Goal: Check status: Check status

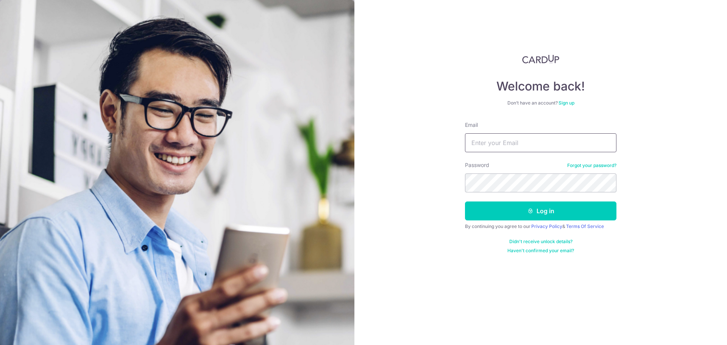
click at [559, 140] on input "Email" at bounding box center [541, 142] width 152 height 19
type input "edcjh@Hotmail.com"
click at [465, 202] on button "Log in" at bounding box center [541, 211] width 152 height 19
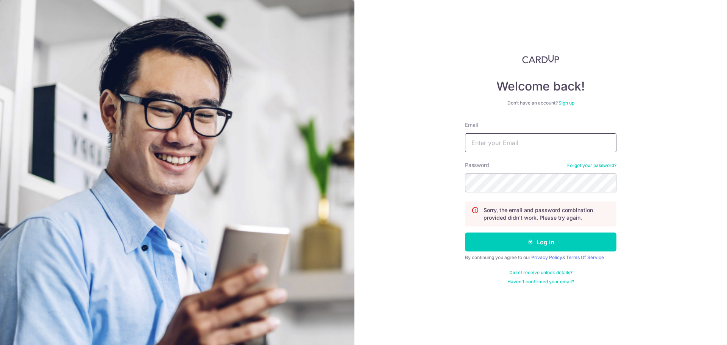
click at [496, 143] on input "Email" at bounding box center [541, 142] width 152 height 19
type input "[EMAIL_ADDRESS][DOMAIN_NAME]"
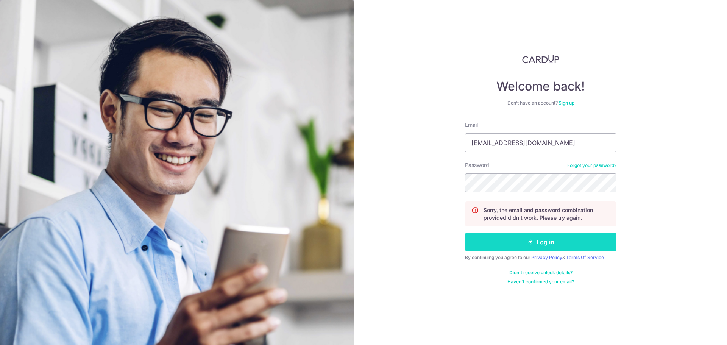
click at [568, 245] on button "Log in" at bounding box center [541, 242] width 152 height 19
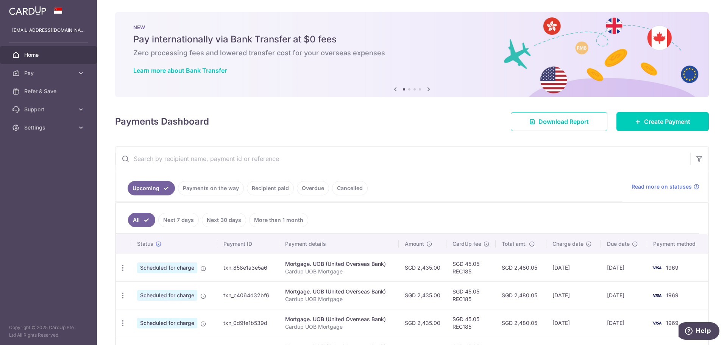
click at [251, 191] on link "Recipient paid" at bounding box center [270, 188] width 47 height 14
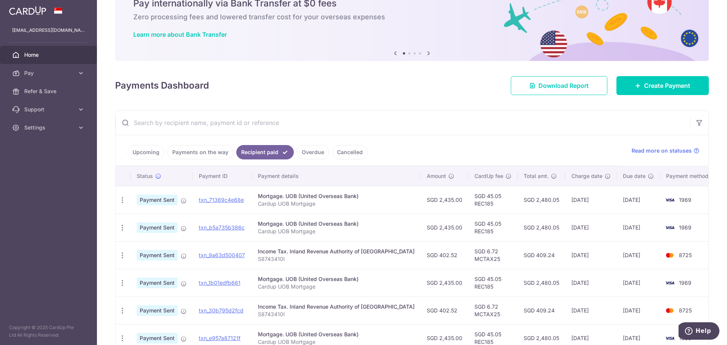
scroll to position [50, 0]
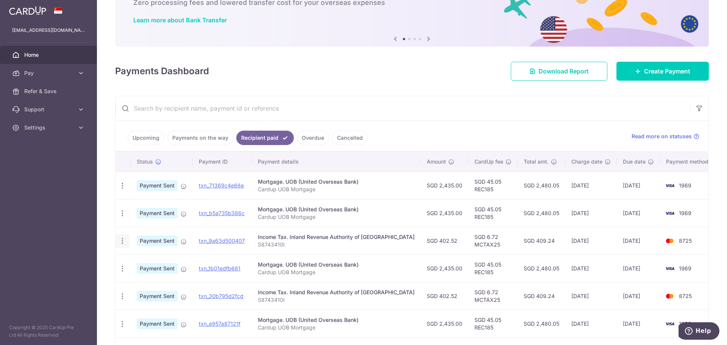
click at [121, 240] on icon "button" at bounding box center [123, 241] width 8 height 8
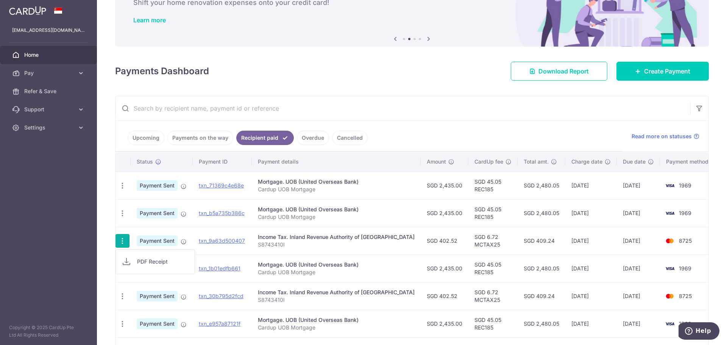
click at [121, 240] on icon "button" at bounding box center [123, 241] width 8 height 8
click at [147, 139] on link "Upcoming" at bounding box center [146, 138] width 37 height 14
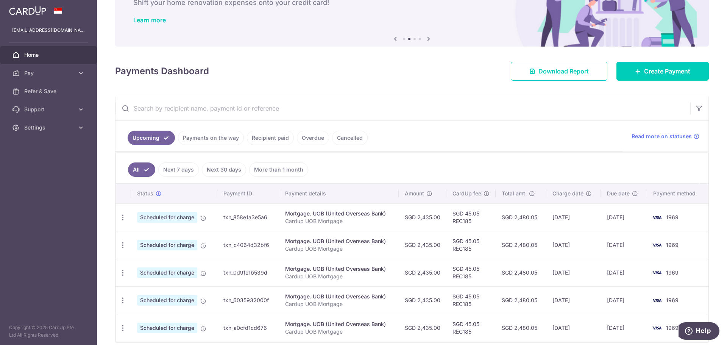
scroll to position [34, 0]
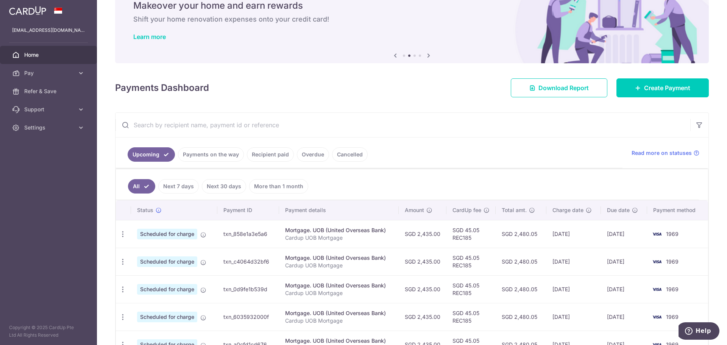
click at [269, 156] on link "Recipient paid" at bounding box center [270, 154] width 47 height 14
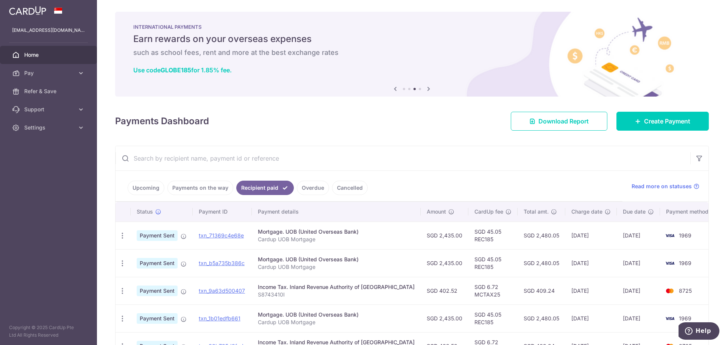
scroll to position [0, 0]
click at [144, 187] on link "Upcoming" at bounding box center [146, 188] width 37 height 14
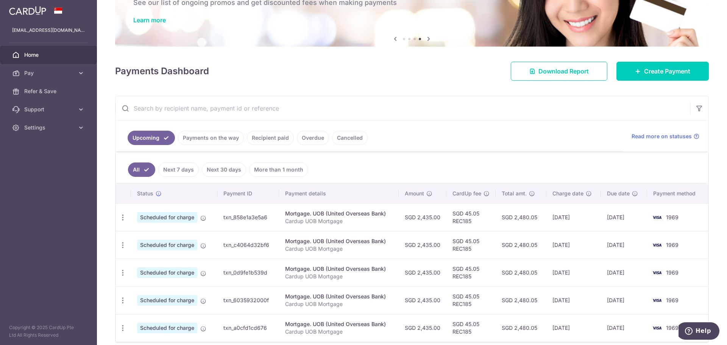
scroll to position [84, 0]
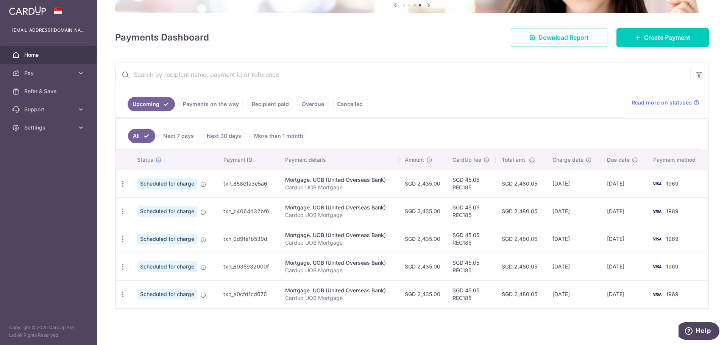
click at [266, 107] on link "Recipient paid" at bounding box center [270, 104] width 47 height 14
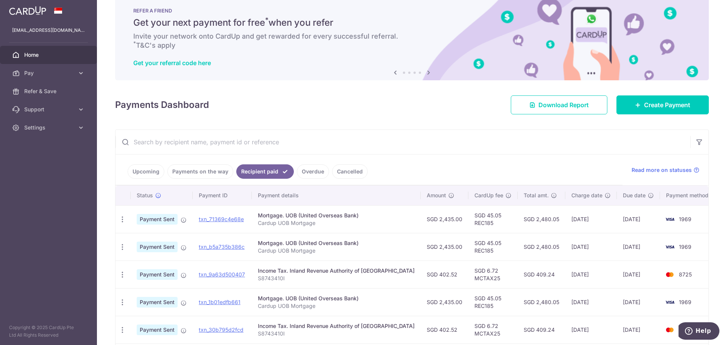
scroll to position [0, 0]
